Goal: Find specific page/section

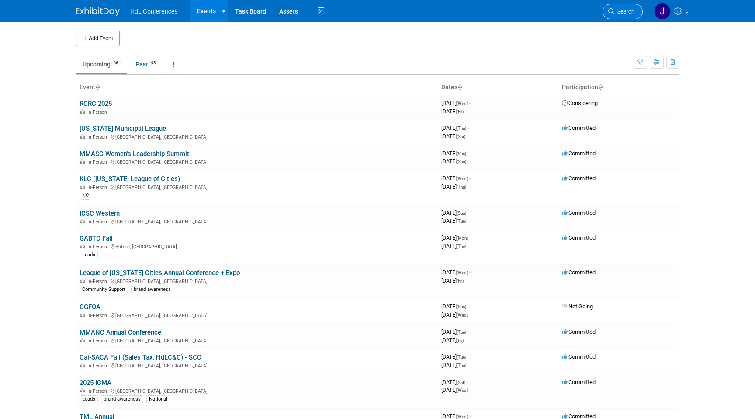
click at [629, 4] on link "Search" at bounding box center [623, 11] width 40 height 15
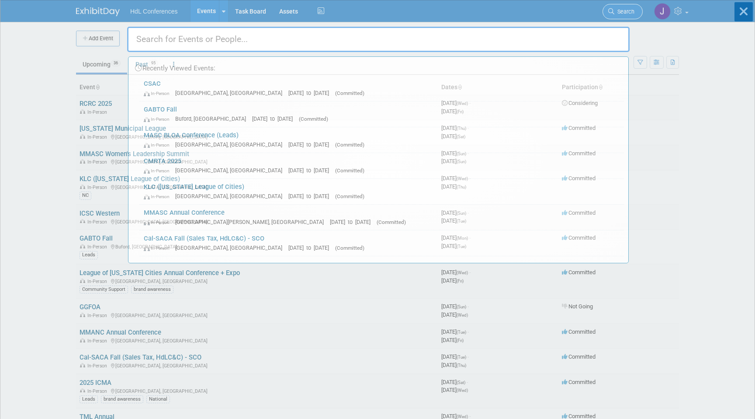
type input "m"
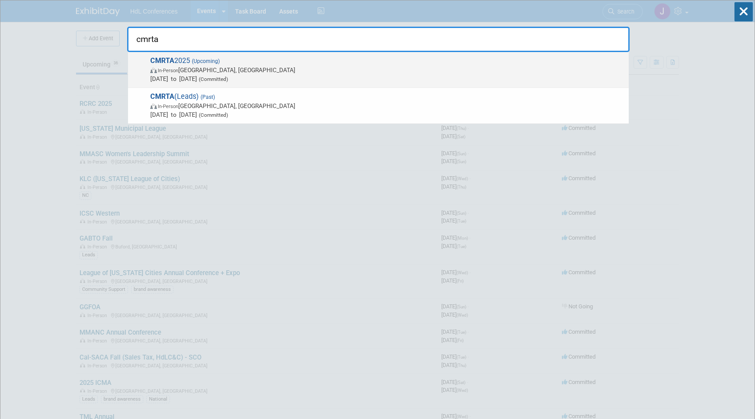
type input "cmrta"
click at [190, 58] on span "CMRTA 2025 (Upcoming) In-Person [GEOGRAPHIC_DATA], [GEOGRAPHIC_DATA] [DATE] to …" at bounding box center [386, 69] width 477 height 27
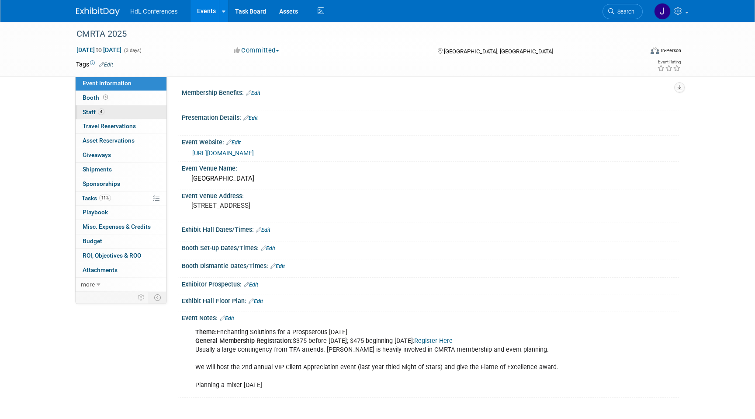
click at [116, 111] on link "4 Staff 4" at bounding box center [121, 112] width 91 height 14
